Goal: Find specific page/section: Find specific page/section

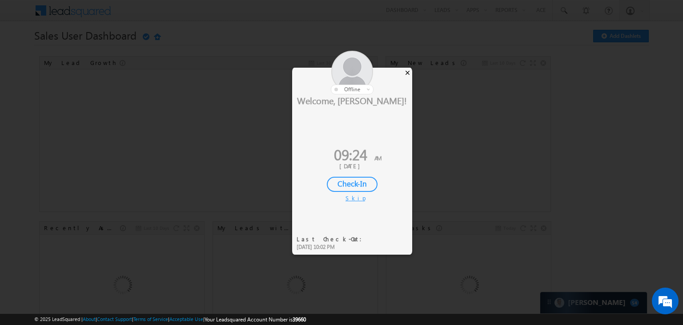
click at [408, 70] on div "×" at bounding box center [407, 73] width 9 height 10
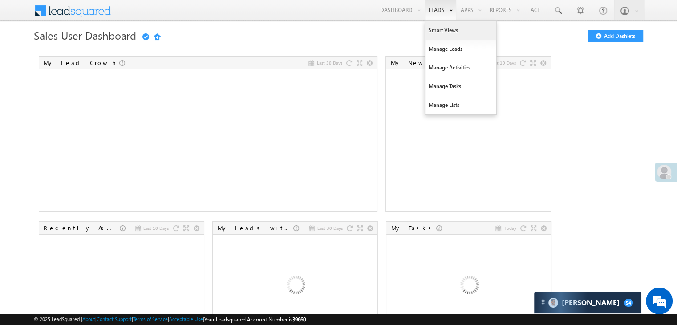
click at [435, 26] on link "Smart Views" at bounding box center [460, 30] width 71 height 19
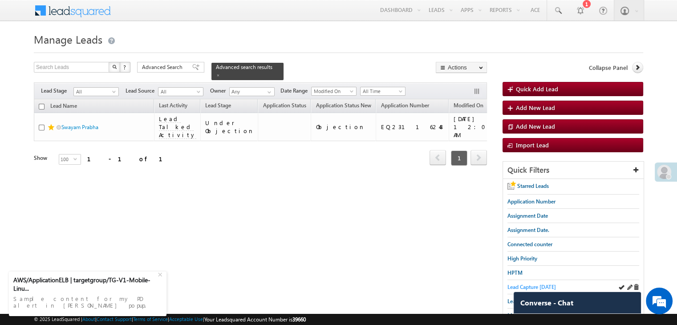
click at [530, 282] on link "Lead Capture [DATE]" at bounding box center [531, 286] width 48 height 8
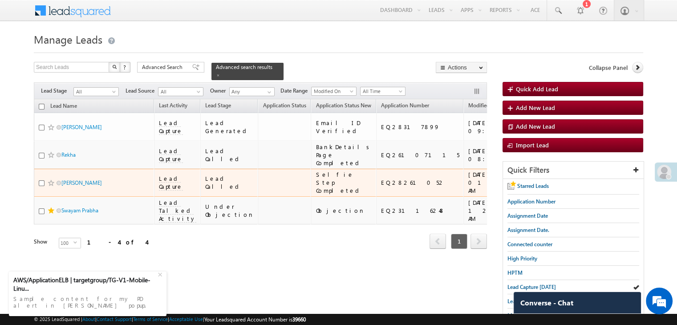
scroll to position [89, 0]
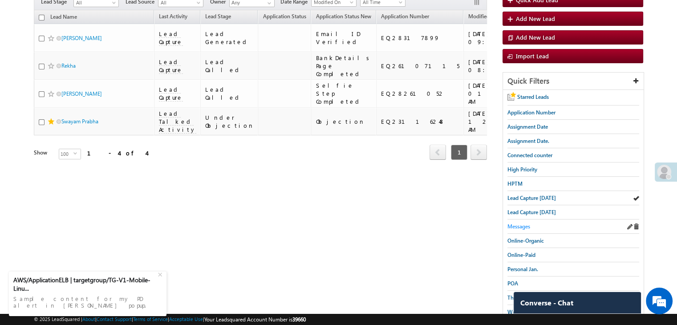
click at [522, 224] on span "Messages" at bounding box center [518, 226] width 23 height 7
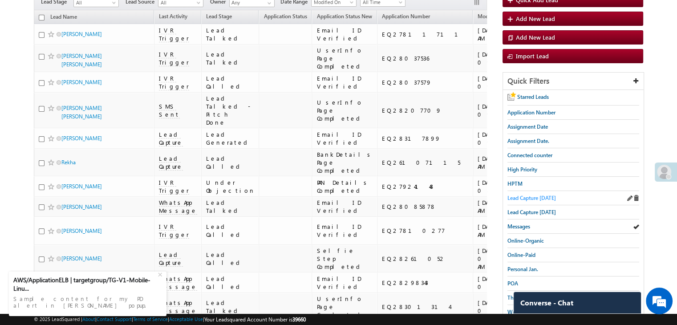
click at [530, 195] on span "Lead Capture [DATE]" at bounding box center [531, 197] width 48 height 7
